Goal: Information Seeking & Learning: Learn about a topic

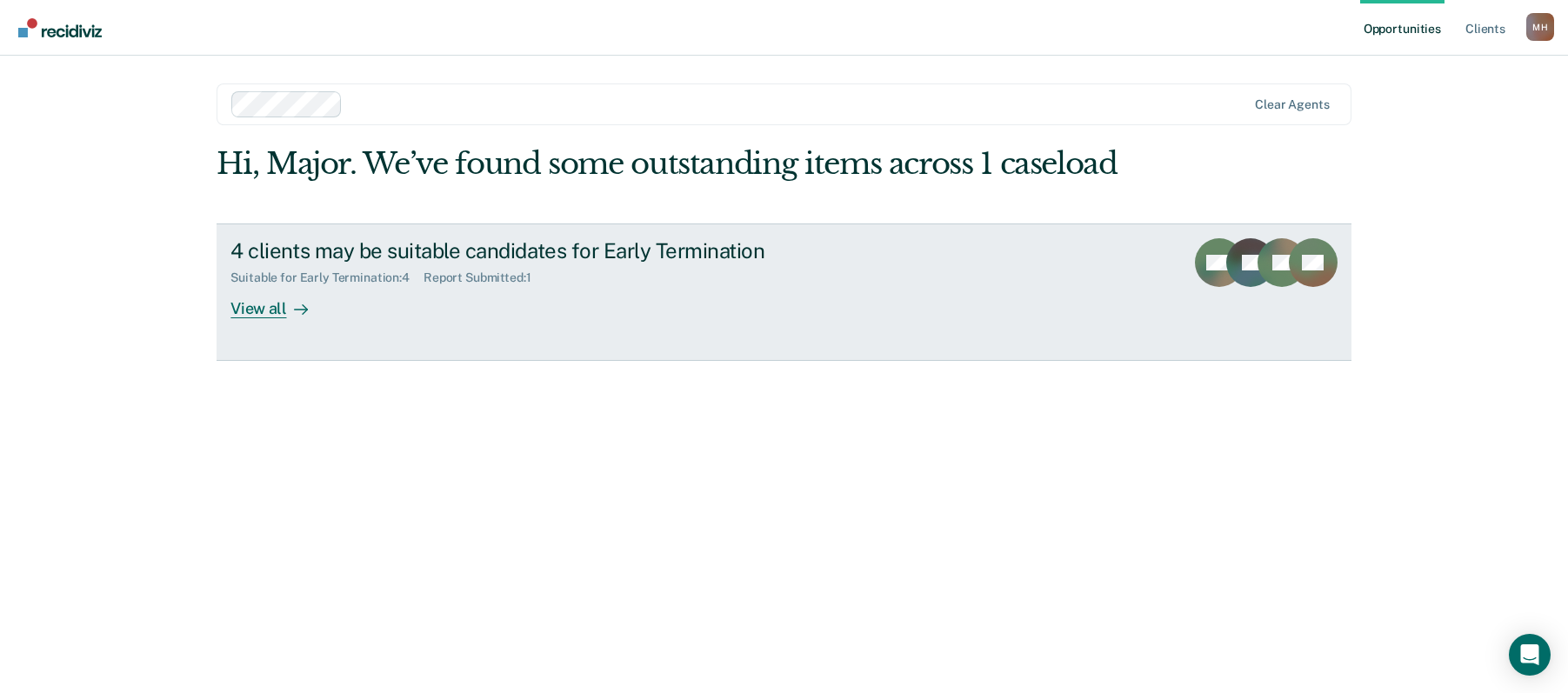
click at [273, 305] on div "View all" at bounding box center [279, 300] width 97 height 34
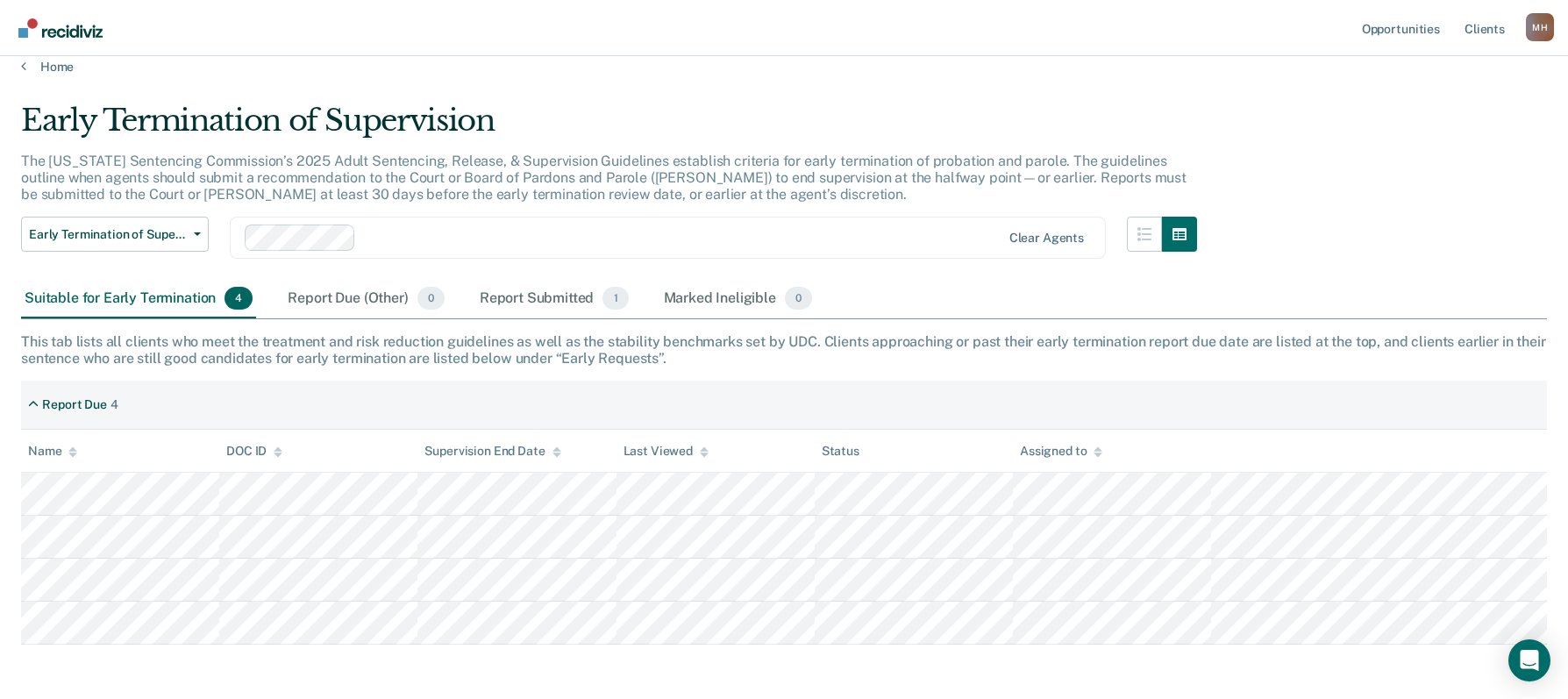
scroll to position [90, 0]
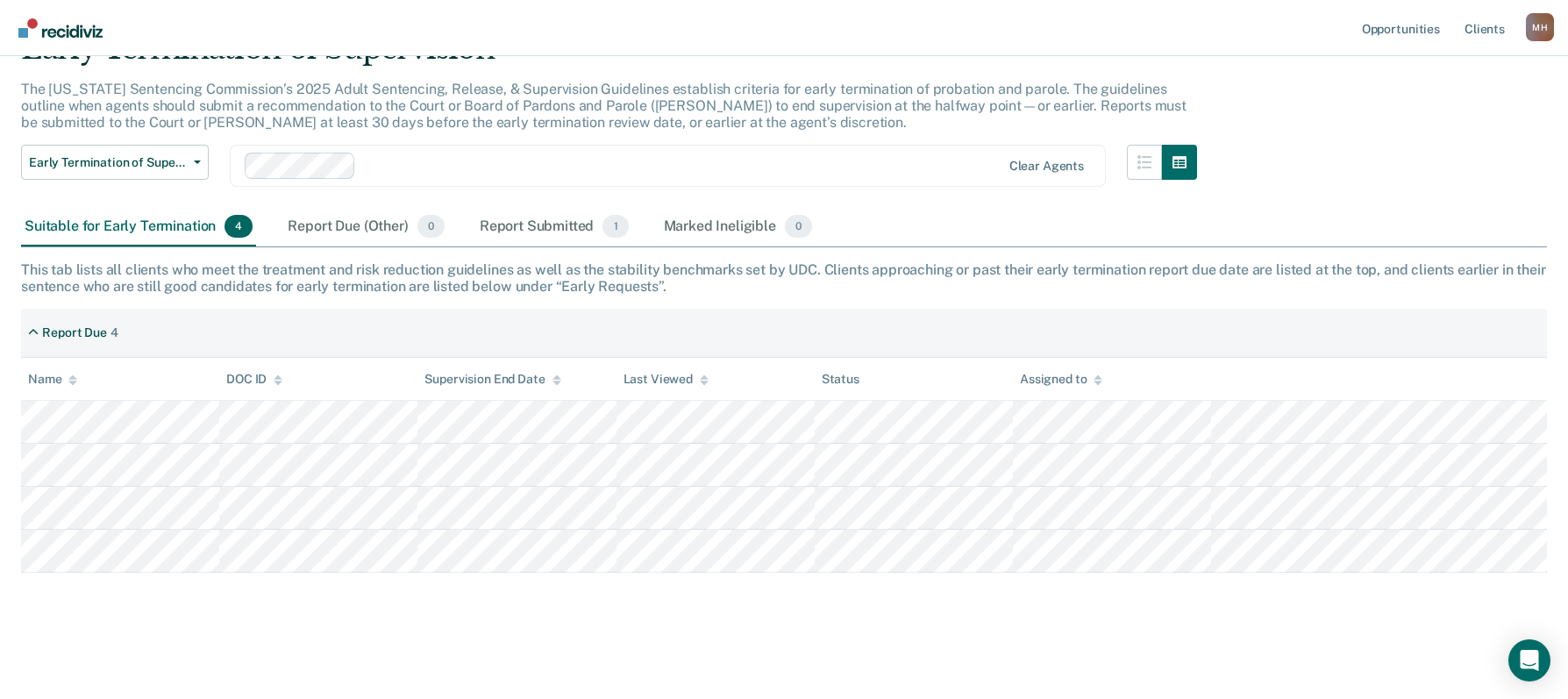
click at [340, 327] on div "Report Due 4" at bounding box center [784, 333] width 1526 height 49
click at [585, 173] on div at bounding box center [680, 166] width 636 height 21
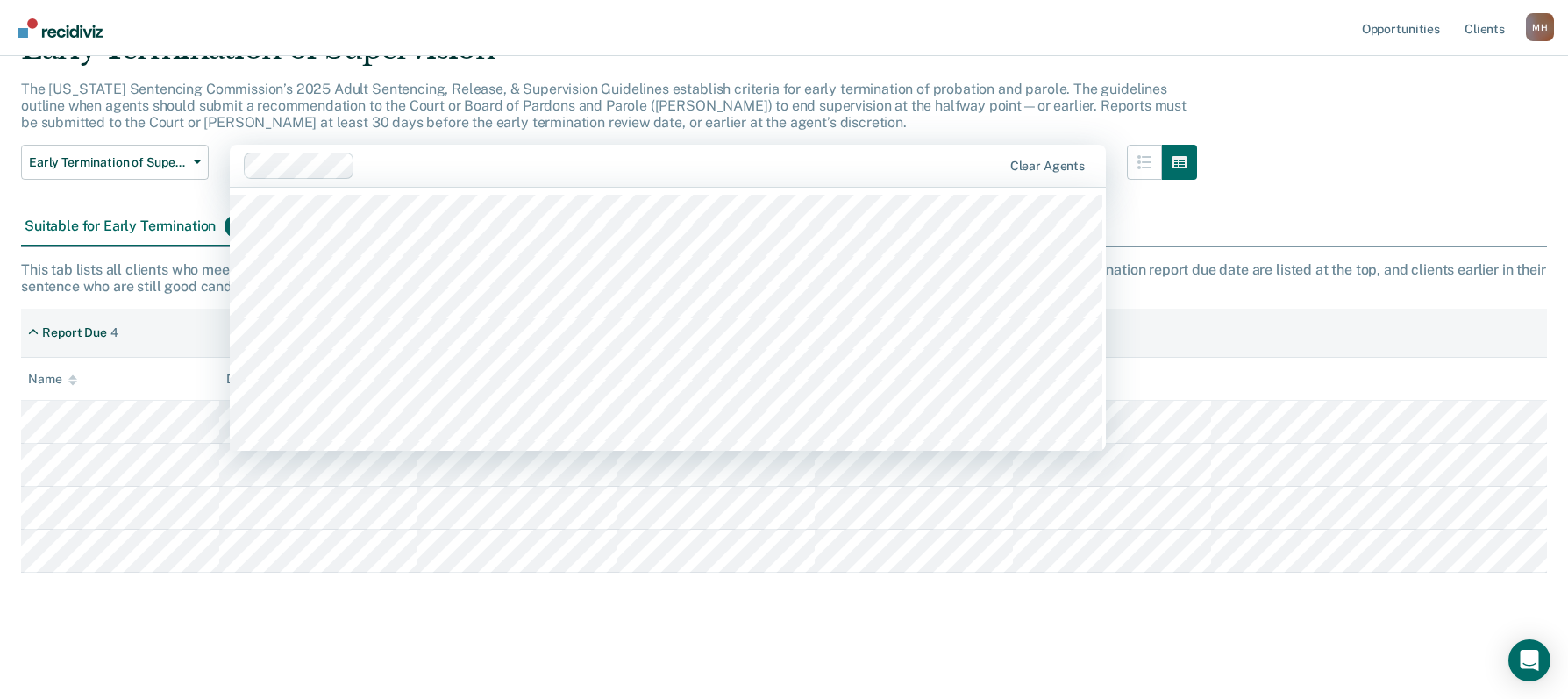
click at [1064, 134] on div "The [US_STATE] Sentencing Commission’s 2025 Adult Sentencing, Release, & Superv…" at bounding box center [609, 113] width 1176 height 65
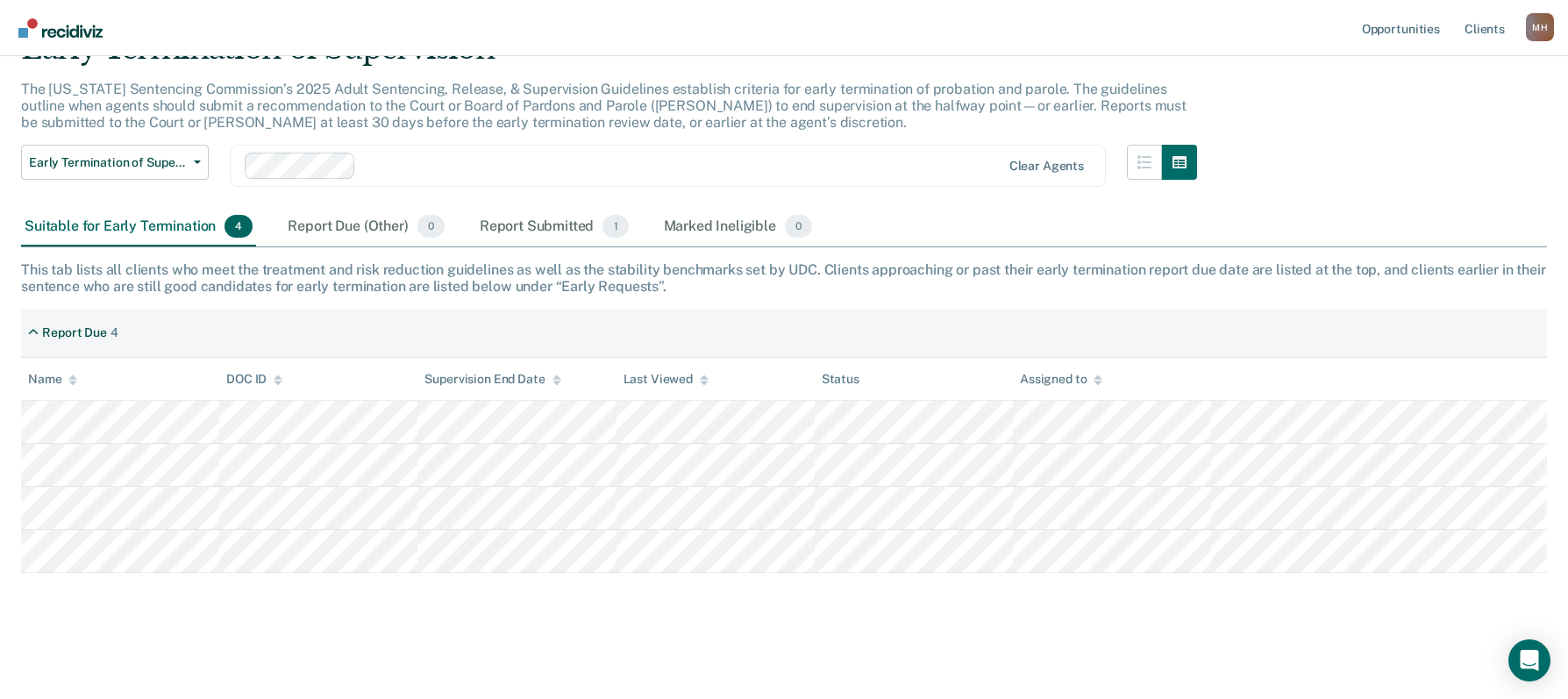
scroll to position [0, 0]
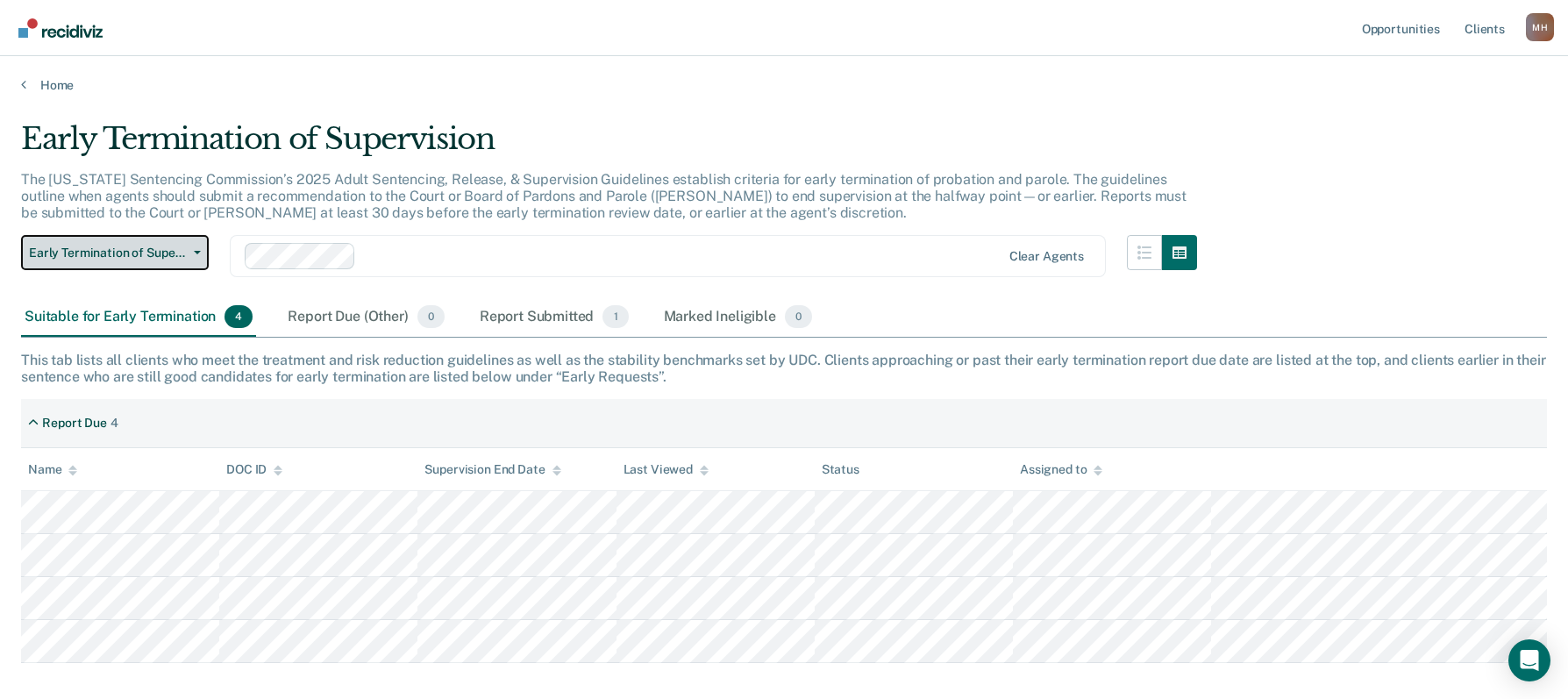
click at [180, 262] on button "Early Termination of Supervision" at bounding box center [115, 252] width 188 height 35
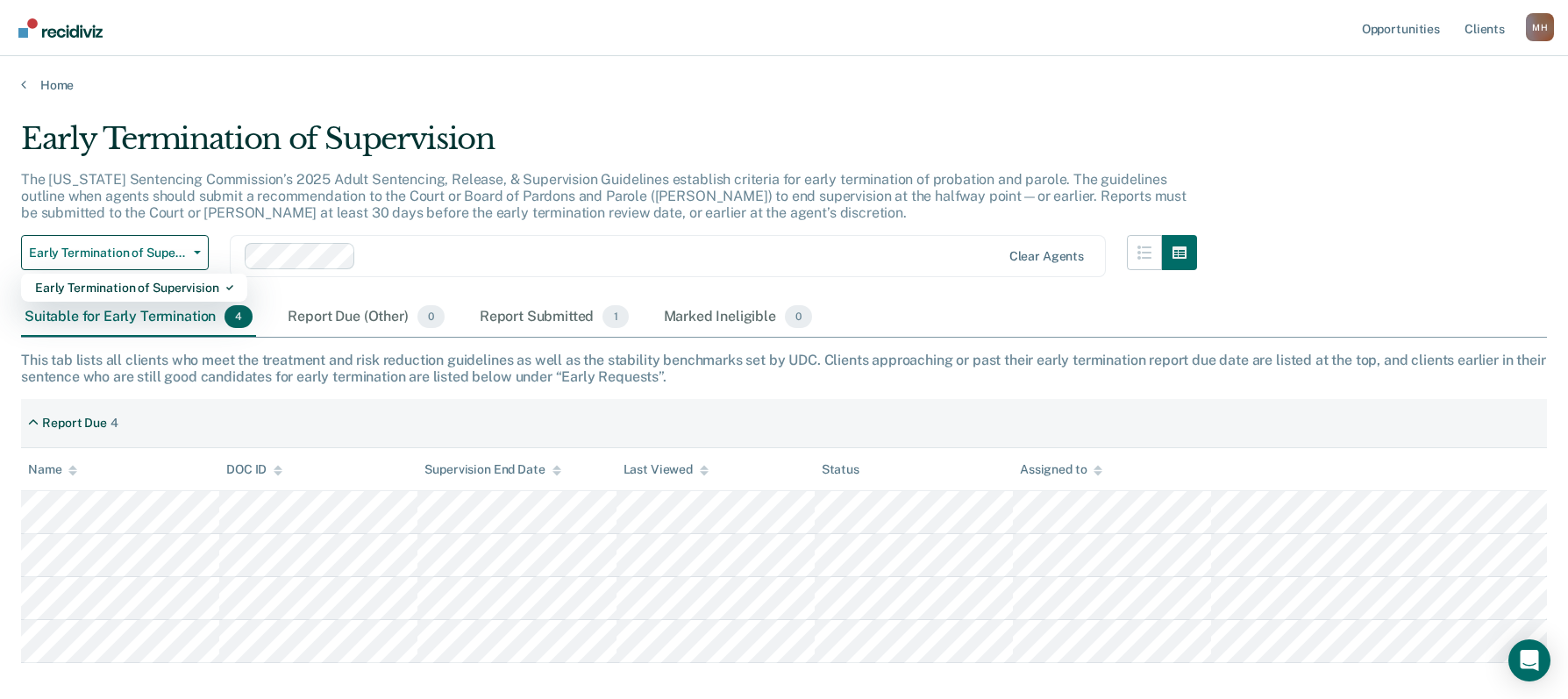
click at [278, 211] on p "The [US_STATE] Sentencing Commission’s 2025 Adult Sentencing, Release, & Superv…" at bounding box center [604, 196] width 1165 height 50
